Goal: Task Accomplishment & Management: Complete application form

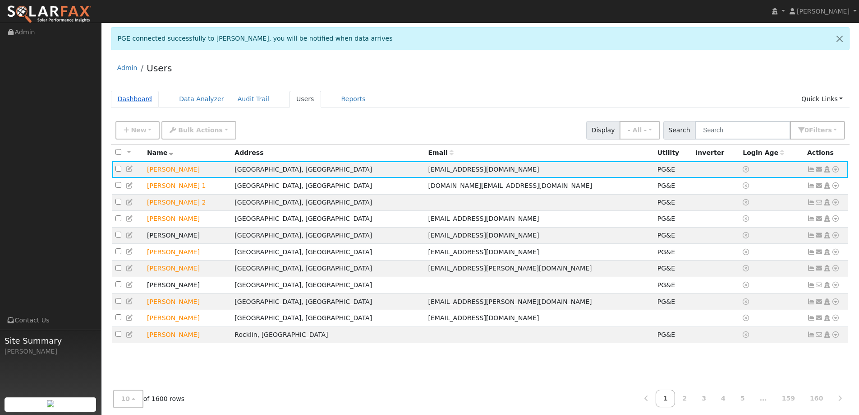
click at [138, 101] on link "Dashboard" at bounding box center [135, 99] width 48 height 17
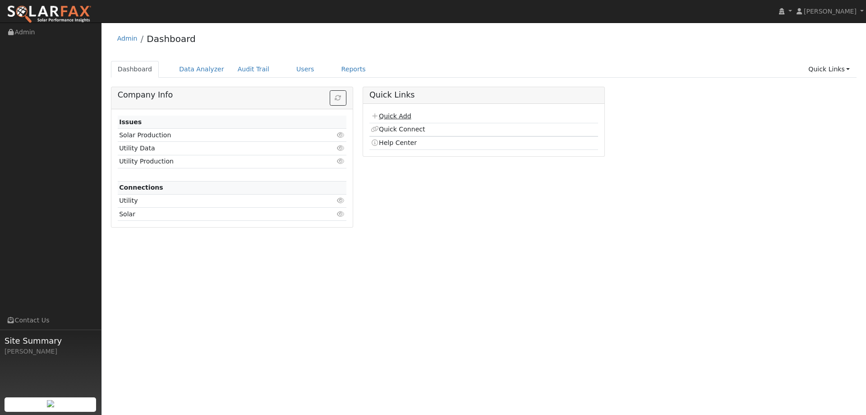
click at [384, 115] on link "Quick Add" at bounding box center [391, 115] width 40 height 7
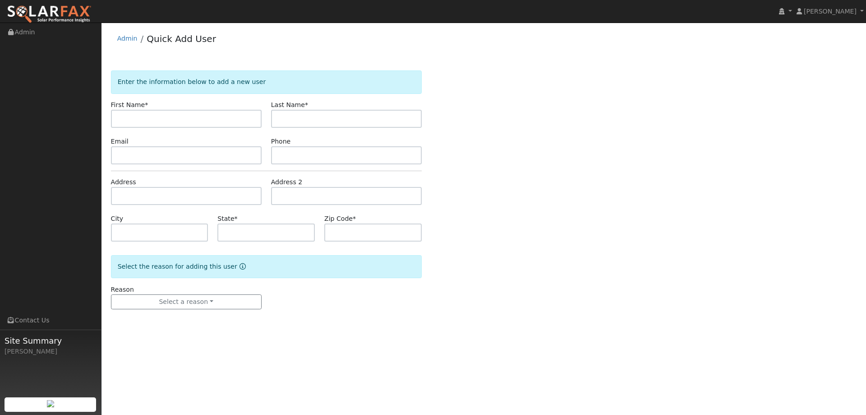
click at [193, 115] on input "text" at bounding box center [186, 119] width 151 height 18
type input "[PERSON_NAME]"
click at [381, 120] on input "text" at bounding box center [346, 119] width 151 height 18
type input "Chaldez"
click at [292, 157] on input "text" at bounding box center [346, 155] width 151 height 18
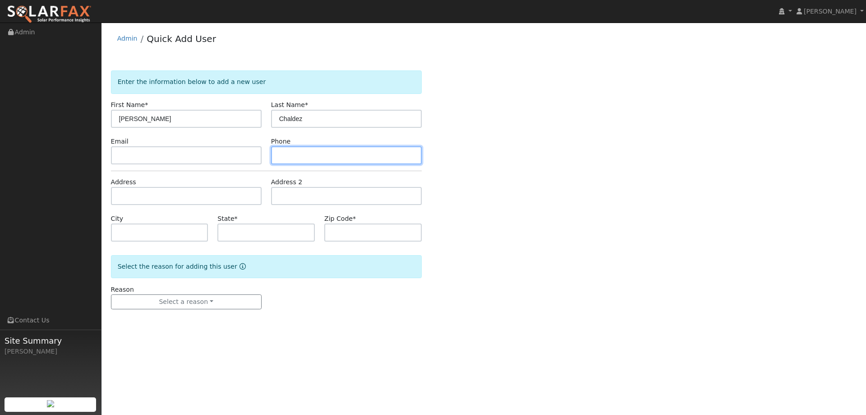
paste input "[PHONE_NUMBER]"
type input "[PHONE_NUMBER]"
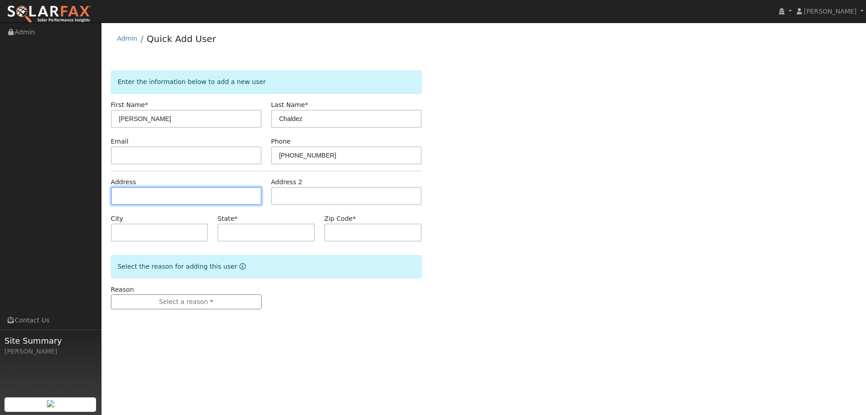
click at [182, 203] on input "text" at bounding box center [186, 196] width 151 height 18
paste input "173 Manzanita Drive"
type input "173 Manzanita Drive"
type input "Vacaville"
type input "CA"
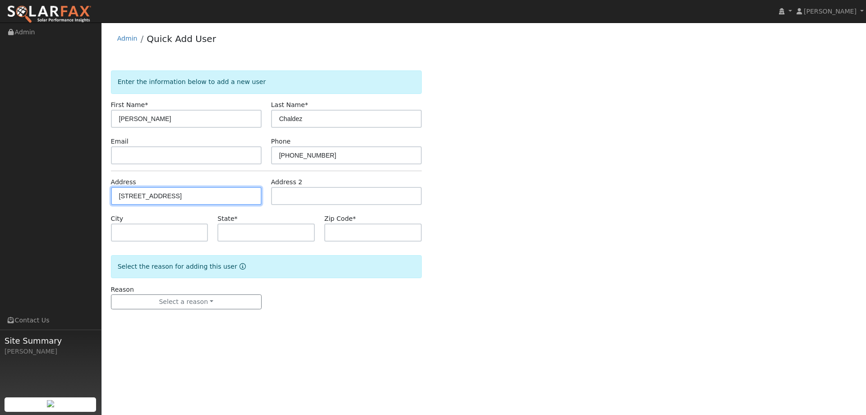
type input "95688"
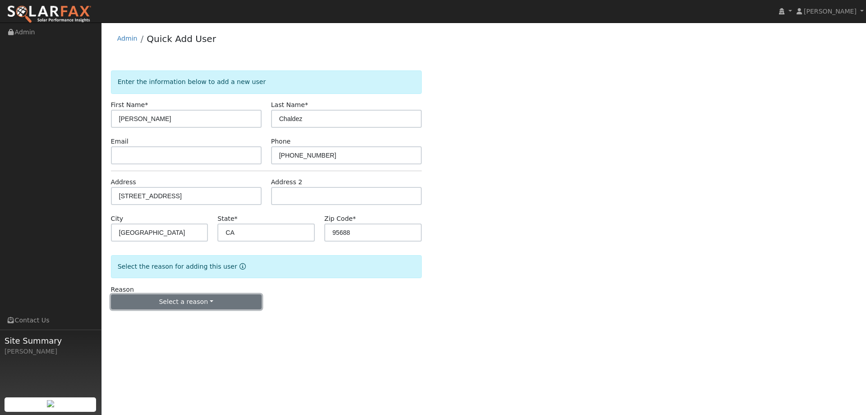
click at [193, 297] on button "Select a reason" at bounding box center [186, 301] width 151 height 15
click at [186, 318] on link "New lead" at bounding box center [161, 320] width 100 height 13
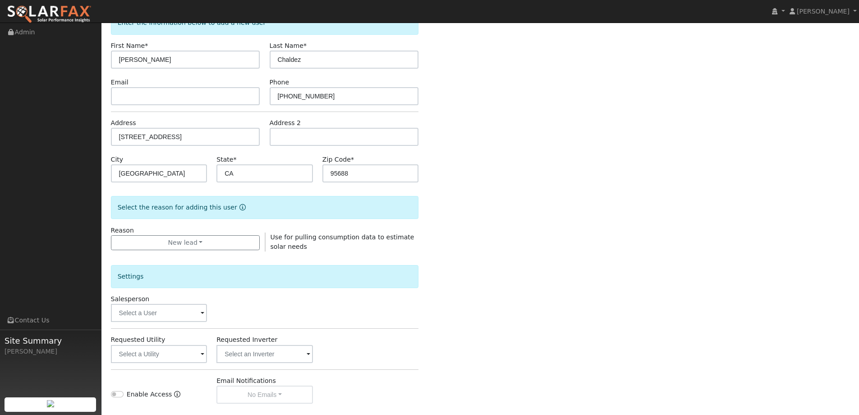
scroll to position [170, 0]
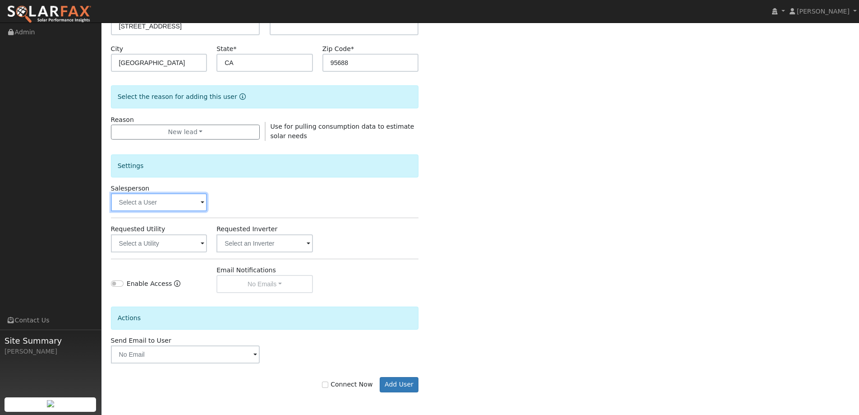
click at [173, 201] on input "text" at bounding box center [159, 202] width 97 height 18
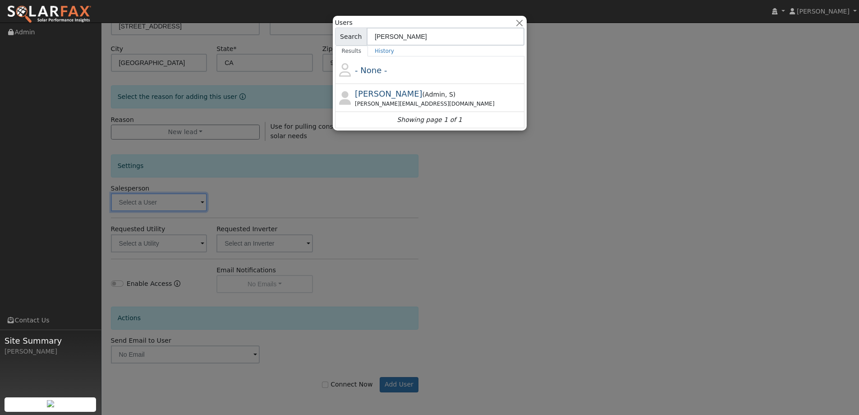
type input "barb"
click at [428, 74] on div "- None - Paul Barber ( Admin , S ) Paul@ambrosesolar.com Showing page 1 of 1" at bounding box center [429, 92] width 189 height 72
click at [428, 100] on div "Paul@ambrosesolar.com" at bounding box center [438, 104] width 167 height 8
type input "Paul Barber"
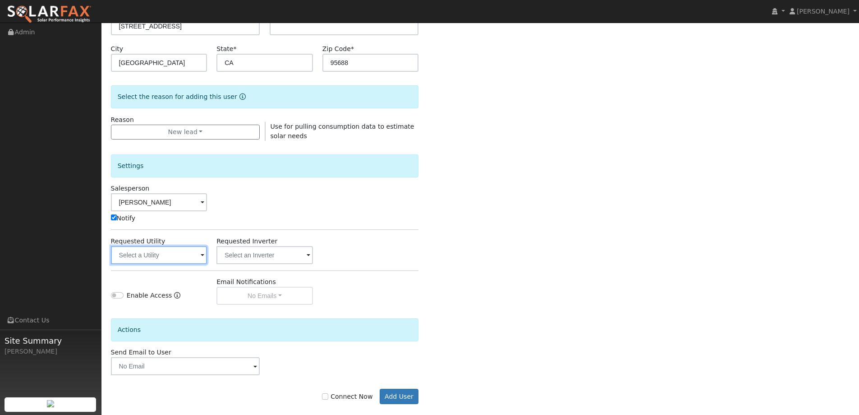
click at [147, 260] on input "text" at bounding box center [159, 255] width 97 height 18
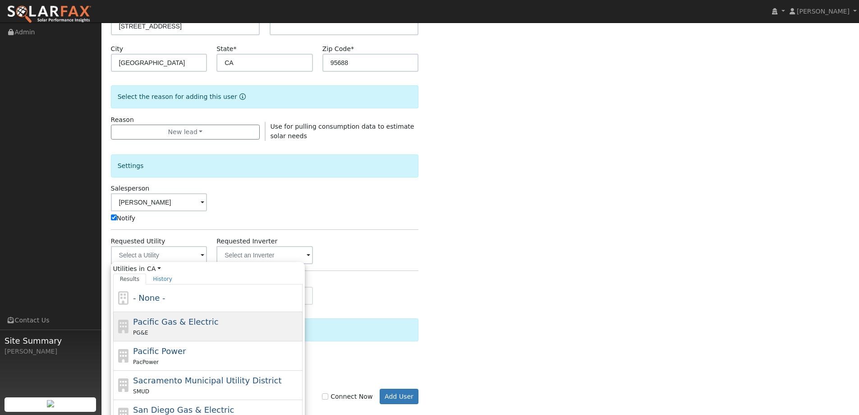
click at [174, 326] on span "Pacific Gas & Electric" at bounding box center [175, 321] width 85 height 9
type input "Pacific Gas & Electric"
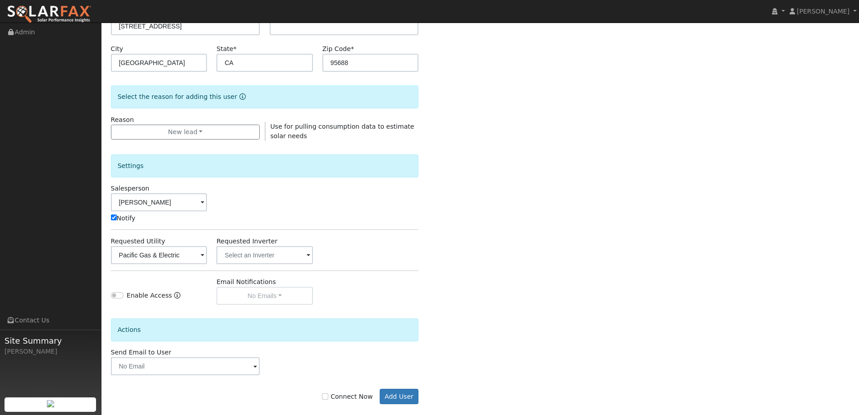
click at [357, 398] on label "Connect Now" at bounding box center [347, 396] width 51 height 9
click at [328, 398] on input "Connect Now" at bounding box center [325, 396] width 6 height 6
checkbox input "true"
click at [404, 394] on button "Add User" at bounding box center [399, 395] width 39 height 15
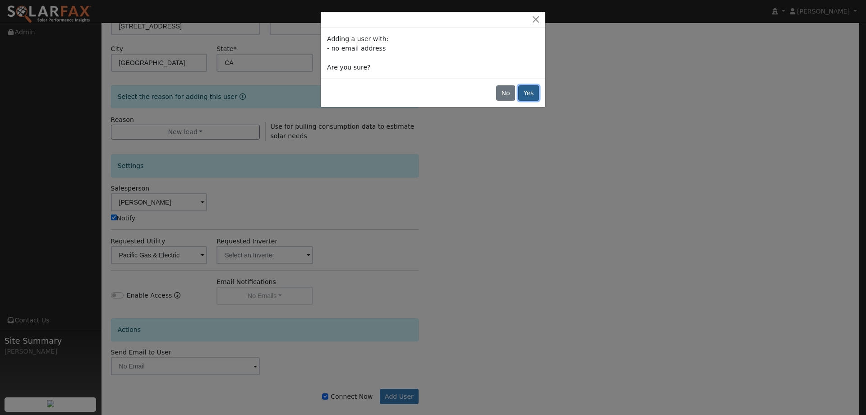
click at [534, 93] on button "Yes" at bounding box center [528, 92] width 21 height 15
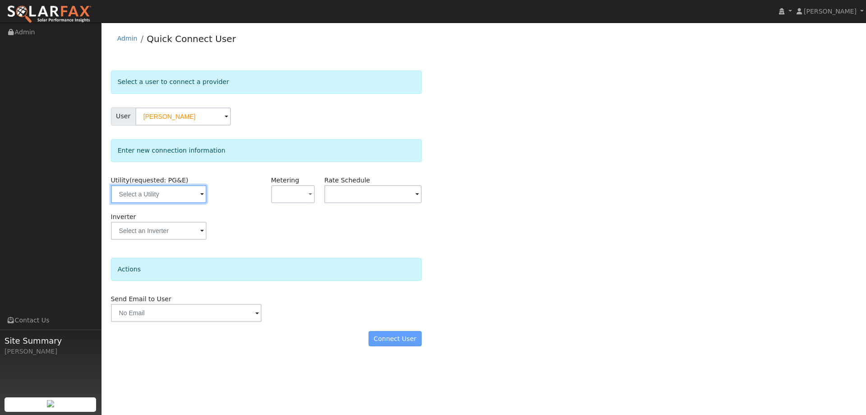
click at [159, 193] on input "text" at bounding box center [159, 194] width 96 height 18
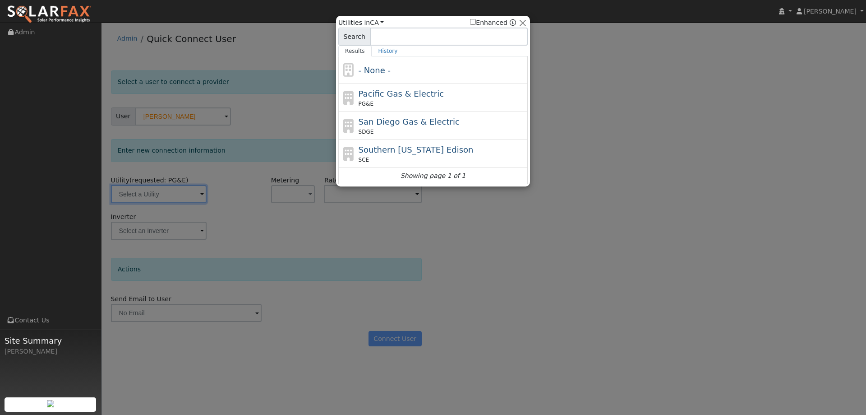
drag, startPoint x: 402, startPoint y: 94, endPoint x: 452, endPoint y: 162, distance: 84.0
click at [404, 100] on div "Pacific Gas & Electric PG&E" at bounding box center [442, 98] width 167 height 20
type input "PG&E"
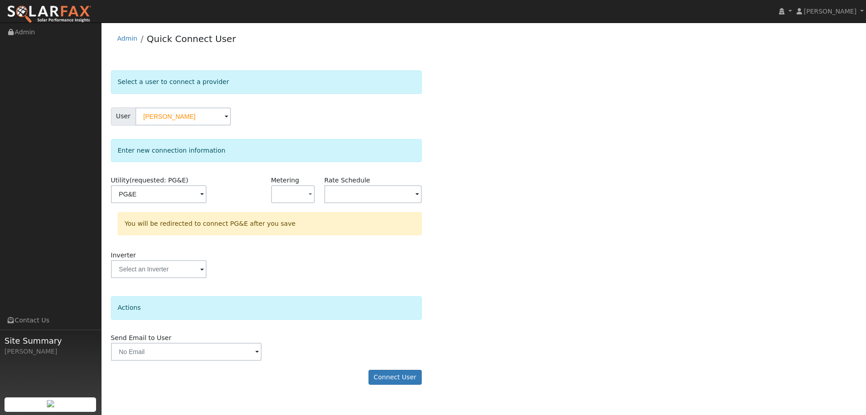
click at [612, 223] on div "Select a user to connect a provider User Gilda Chaldez Account Default Account …" at bounding box center [484, 231] width 746 height 323
click at [407, 375] on button "Connect User" at bounding box center [395, 376] width 53 height 15
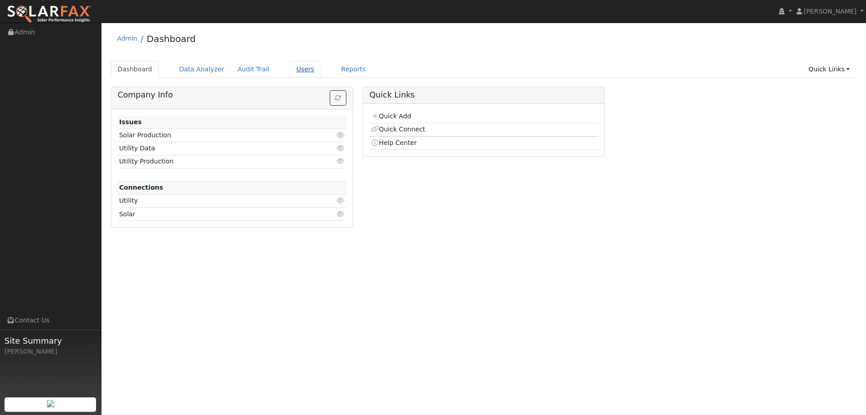
click at [297, 68] on link "Users" at bounding box center [306, 69] width 32 height 17
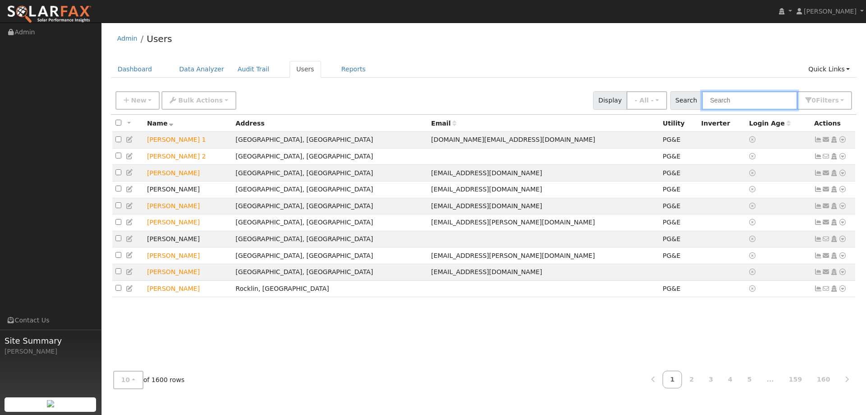
click at [727, 103] on input "text" at bounding box center [750, 100] width 96 height 18
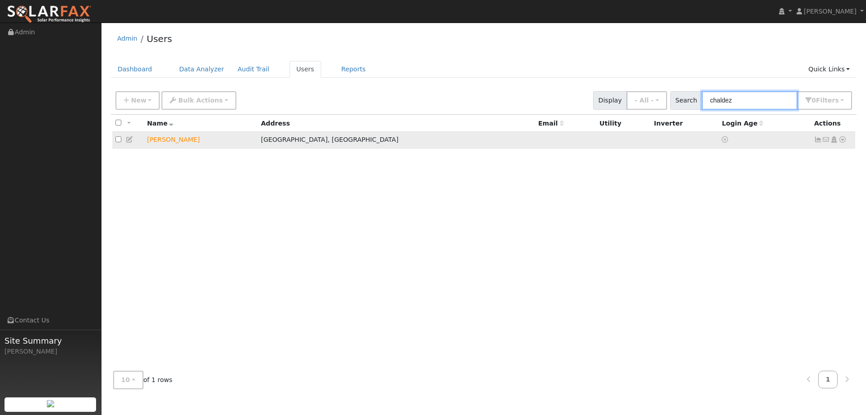
type input "chaldez"
click at [843, 140] on icon at bounding box center [843, 139] width 8 height 6
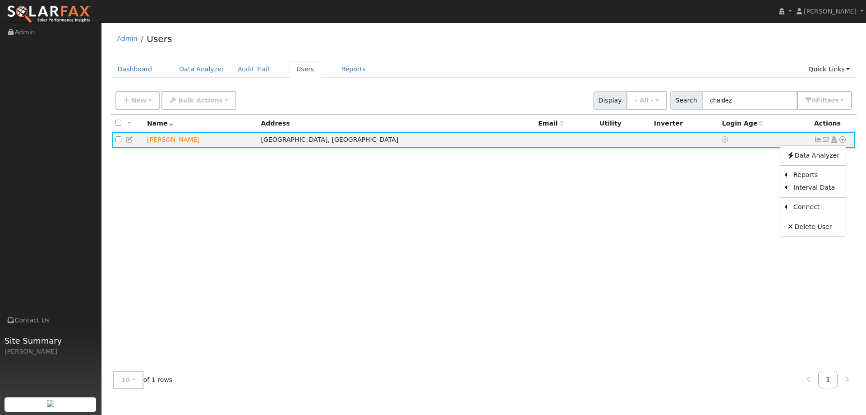
click at [0, 0] on link "Utility" at bounding box center [0, 0] width 0 height 0
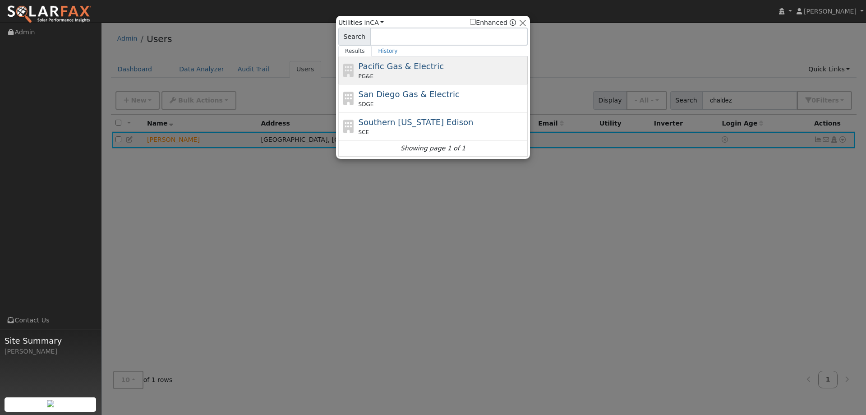
click at [404, 67] on span "Pacific Gas & Electric" at bounding box center [401, 65] width 85 height 9
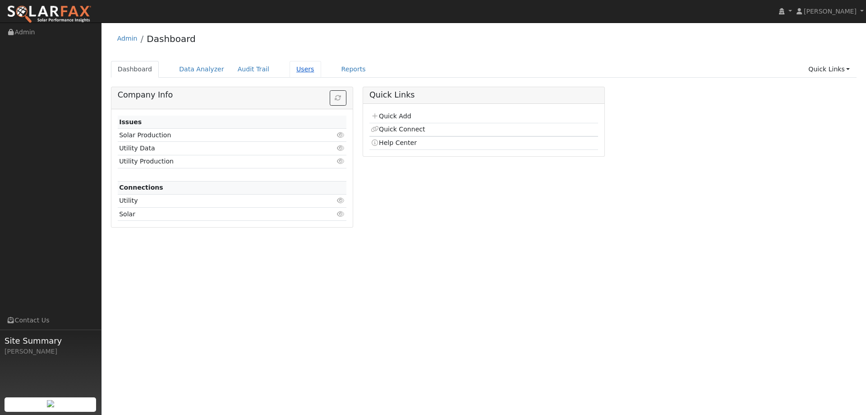
click at [291, 70] on link "Users" at bounding box center [306, 69] width 32 height 17
